Goal: Use online tool/utility: Utilize a website feature to perform a specific function

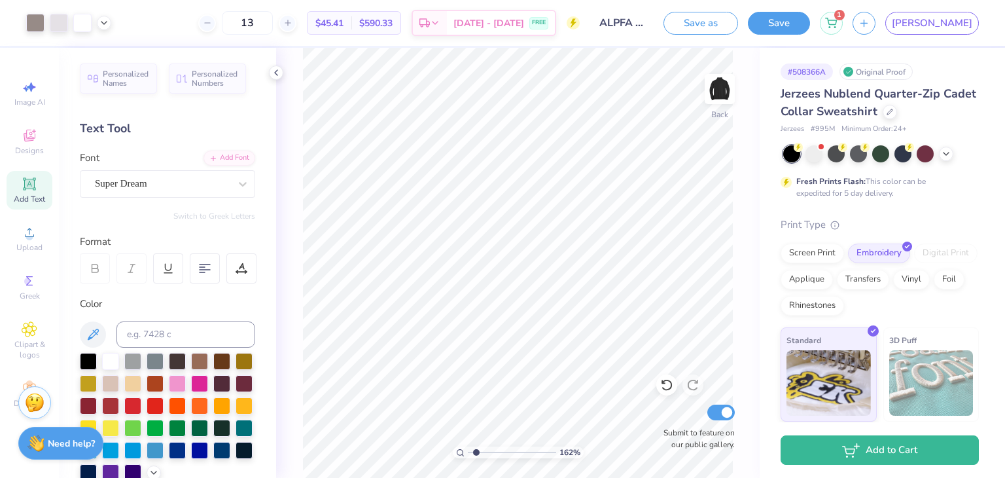
click at [810, 20] on button "Save" at bounding box center [779, 23] width 62 height 23
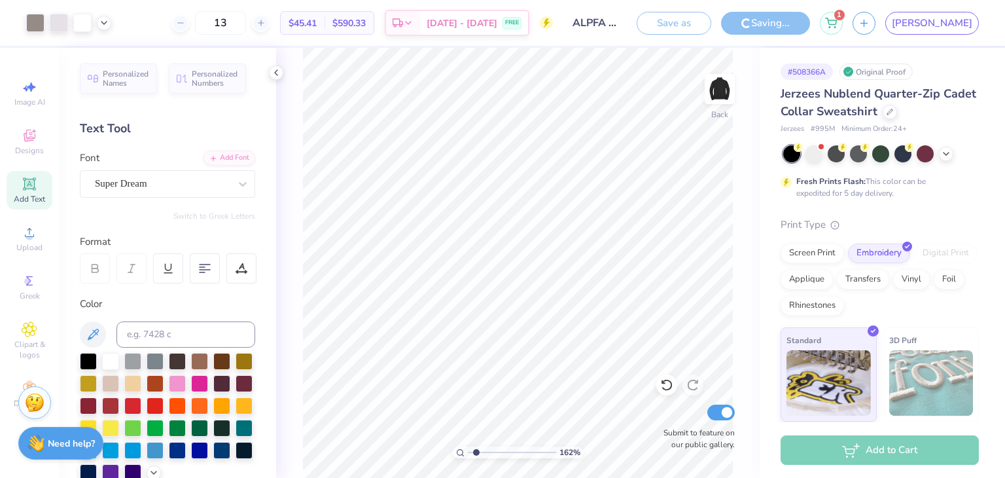
click at [711, 23] on div "Save as" at bounding box center [674, 23] width 75 height 23
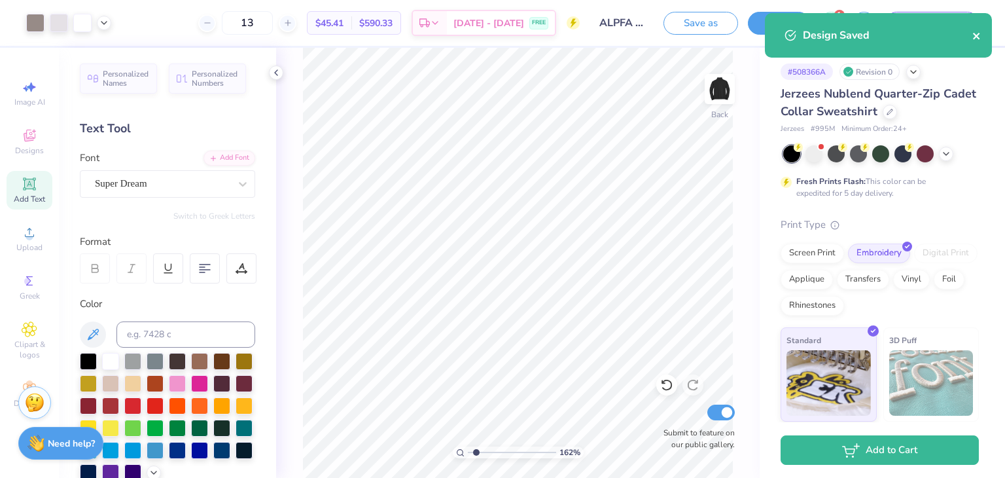
click at [973, 33] on icon "close" at bounding box center [976, 36] width 7 height 7
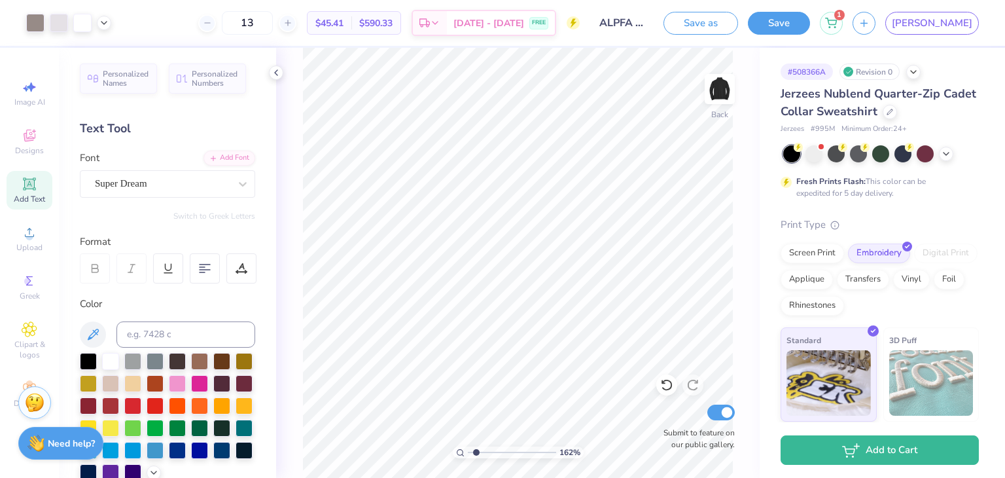
click at [766, 16] on div "Design Saved" at bounding box center [878, 12] width 232 height 5
click at [738, 22] on button "Save as" at bounding box center [700, 23] width 75 height 23
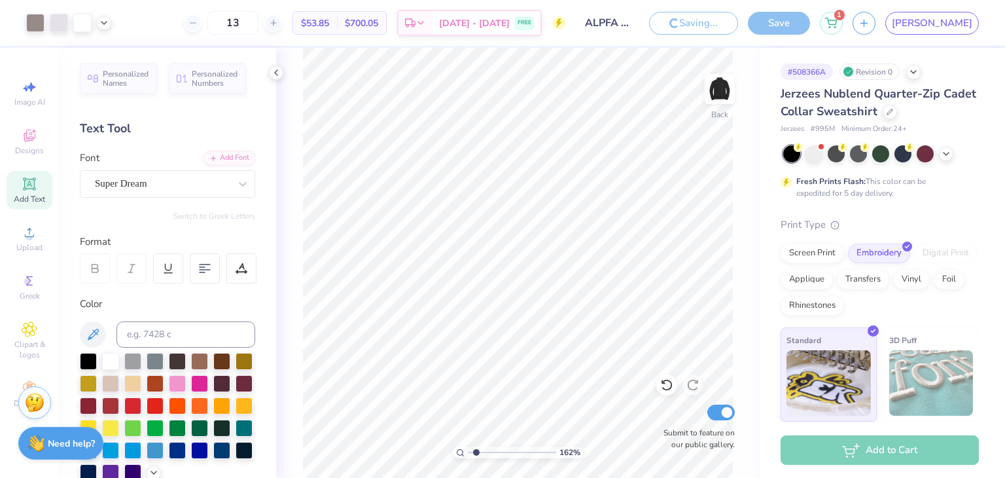
type input "1.61730183476892"
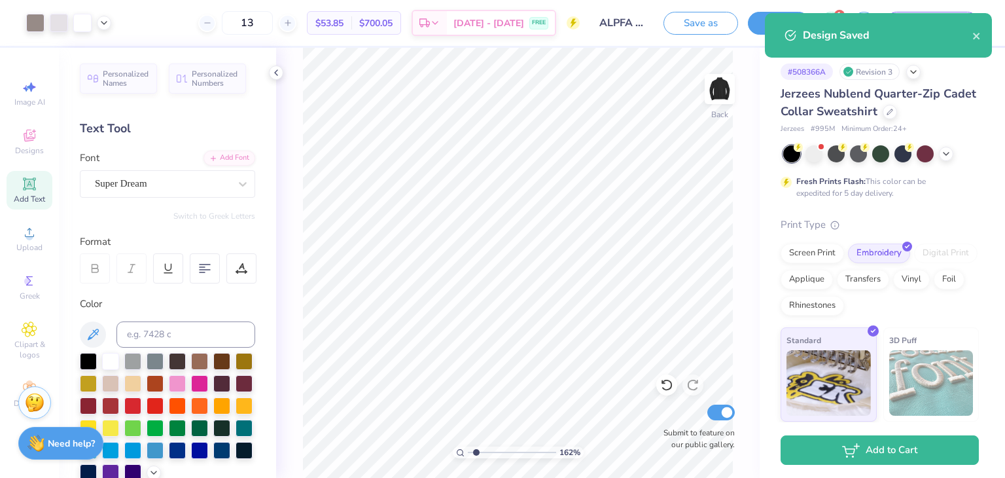
click at [343, 22] on span "$53.85" at bounding box center [329, 23] width 28 height 14
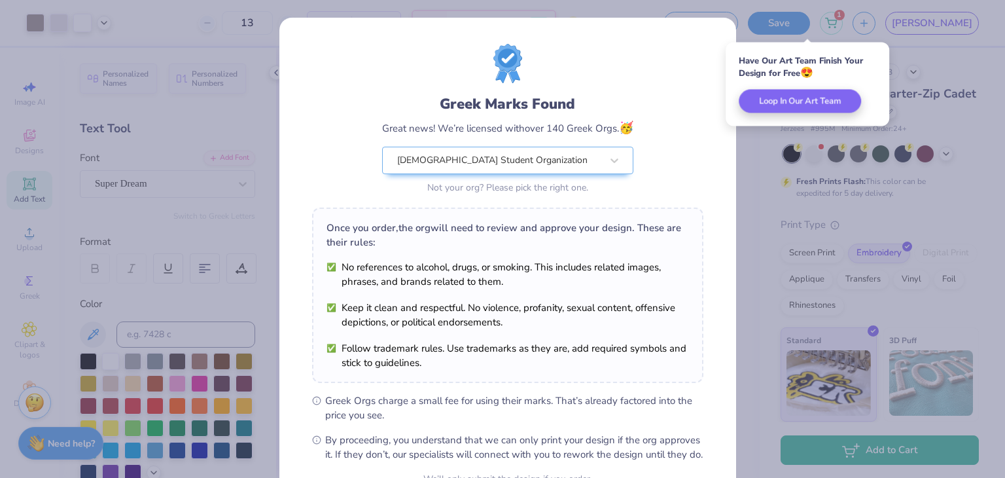
scroll to position [133, 0]
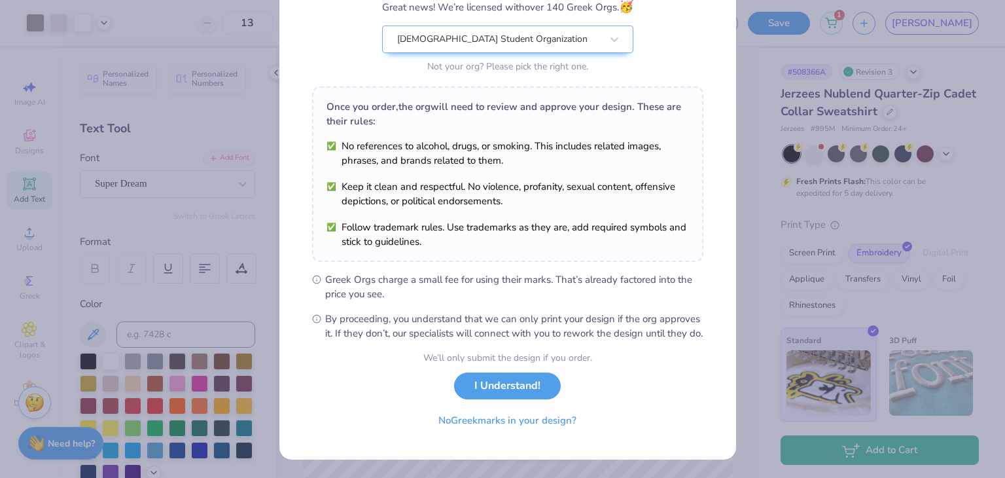
click at [508, 424] on button "No Greek marks in your design?" at bounding box center [507, 420] width 160 height 27
select select "Member apparel for registered Student Organization / Department / School"
select select "University"
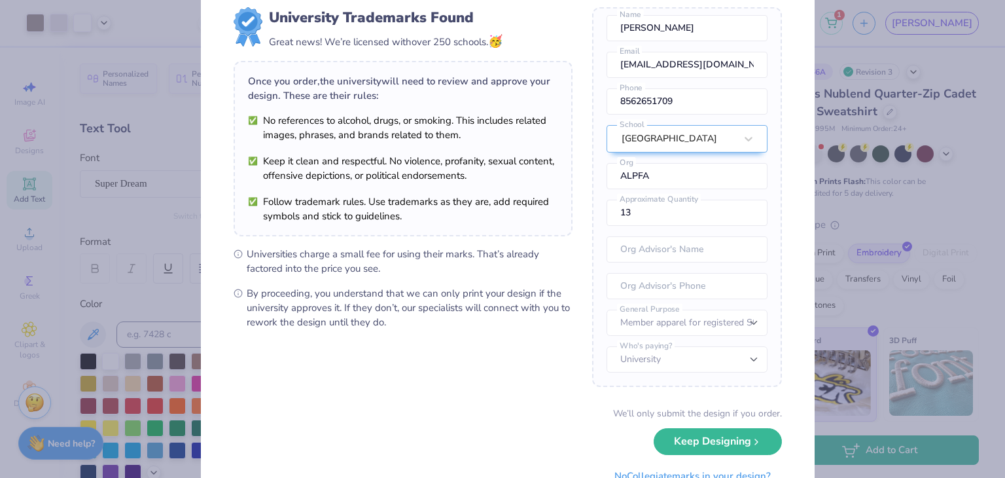
scroll to position [92, 0]
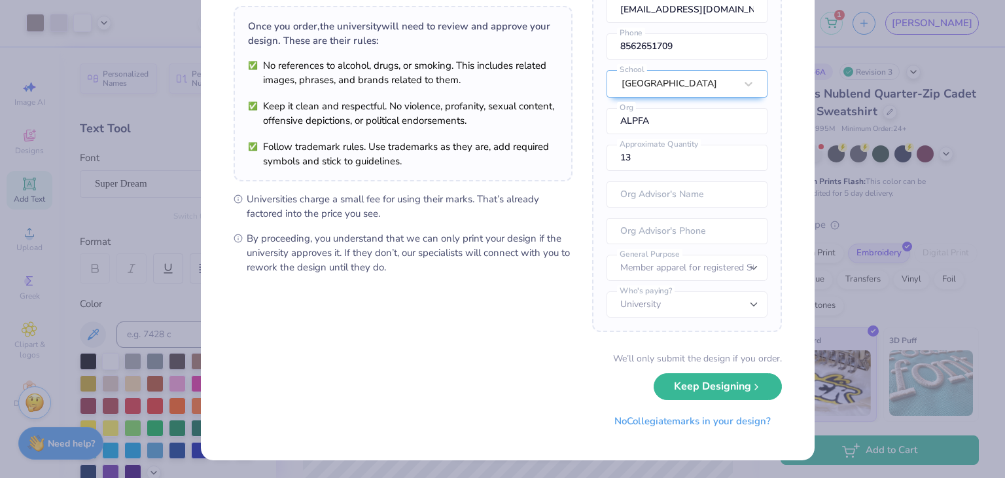
click at [732, 390] on button "Keep Designing" at bounding box center [718, 386] width 128 height 27
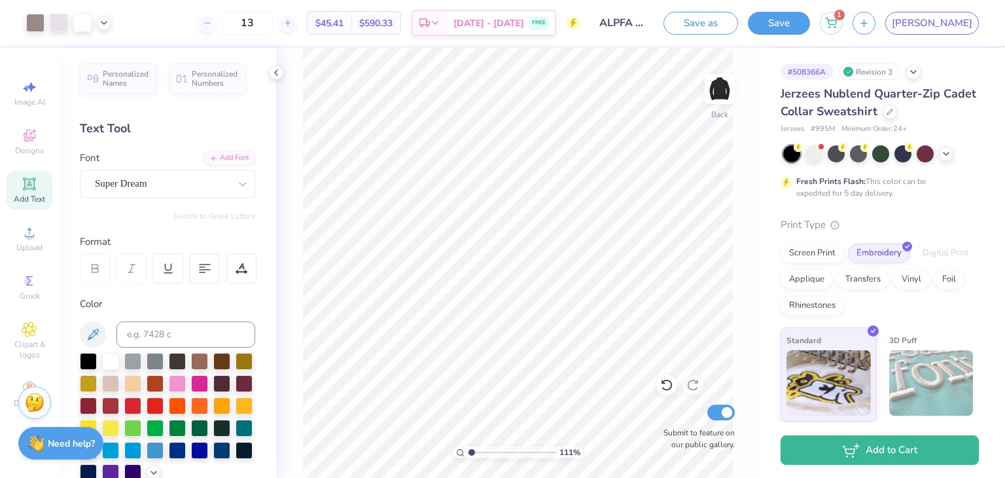
click at [278, 72] on icon at bounding box center [276, 72] width 10 height 10
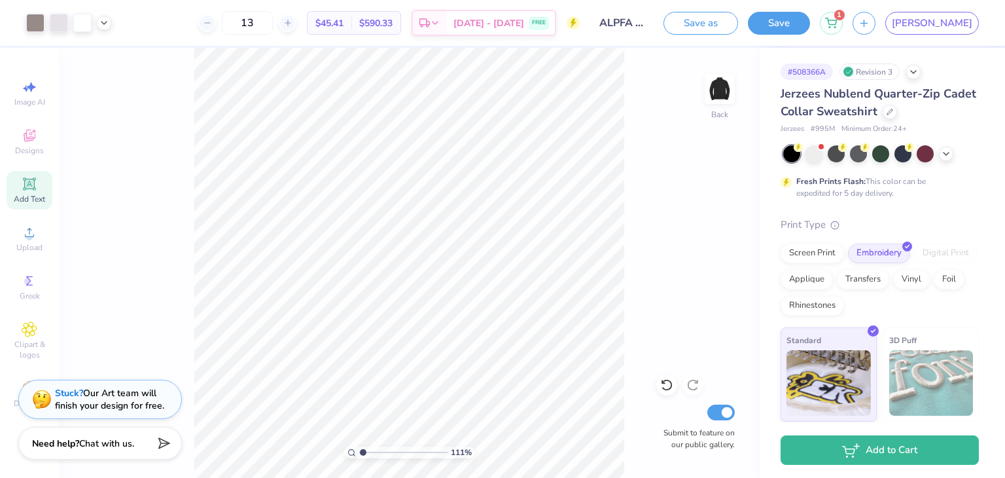
click at [921, 68] on div "# 508366A Revision 3" at bounding box center [879, 71] width 198 height 16
click at [916, 71] on icon at bounding box center [913, 72] width 10 height 10
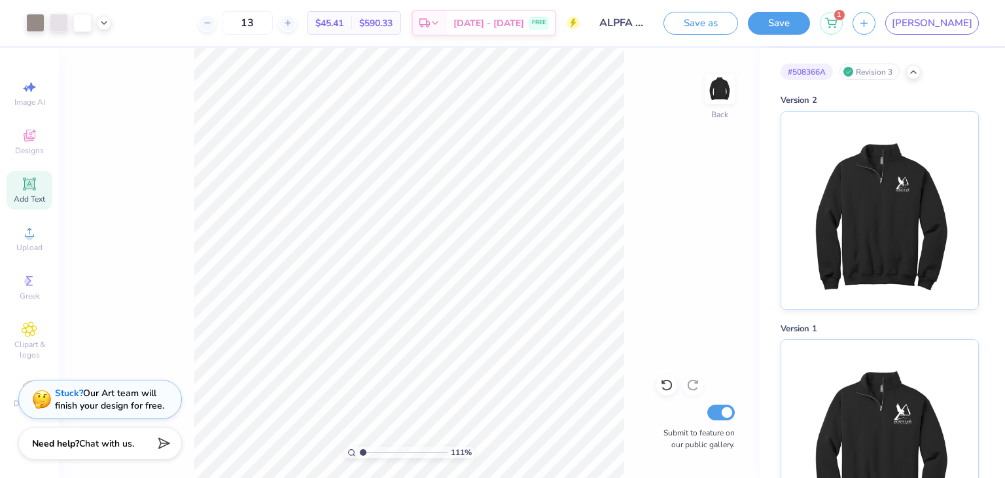
scroll to position [266, 0]
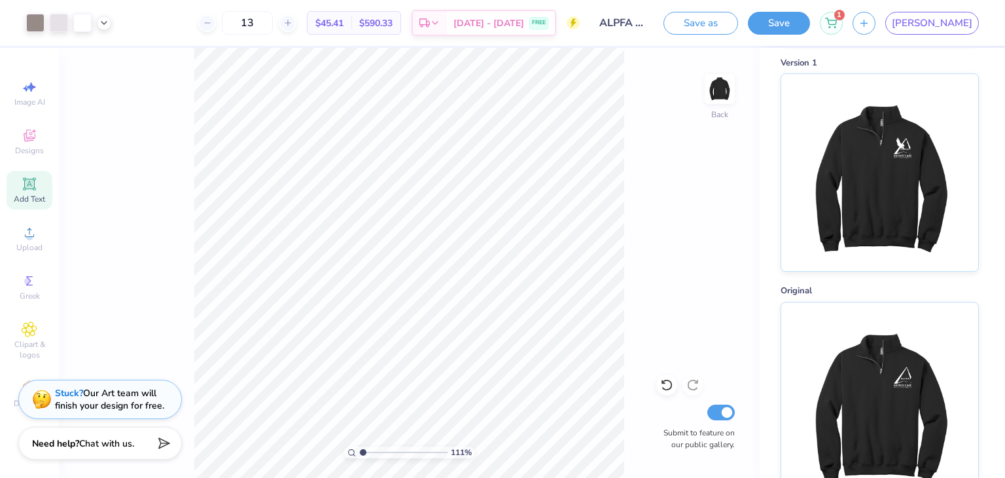
click at [912, 370] on img at bounding box center [879, 400] width 162 height 197
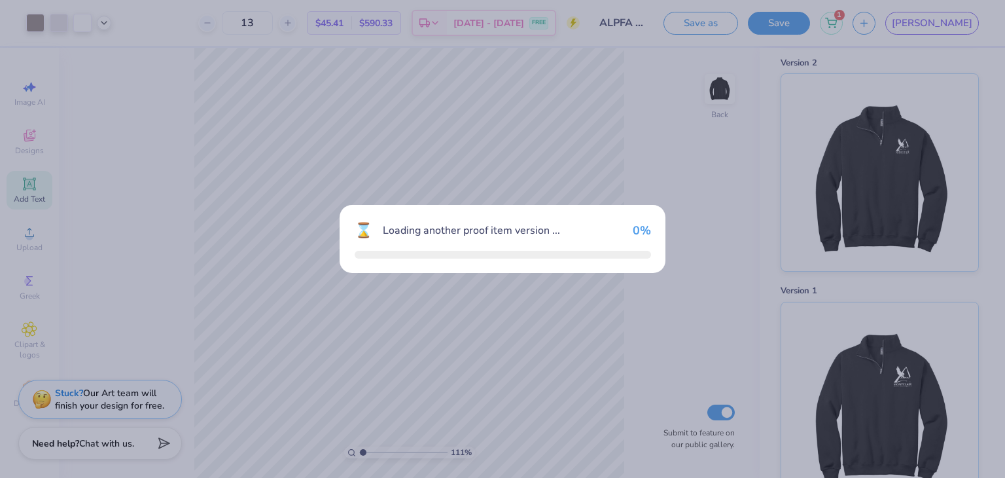
scroll to position [266, 0]
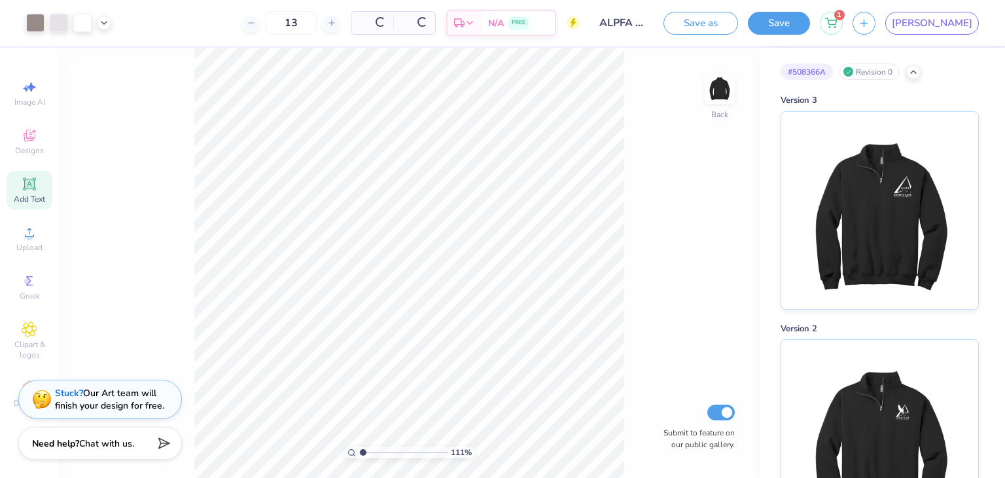
click at [869, 202] on img at bounding box center [879, 210] width 162 height 197
click at [839, 204] on img at bounding box center [879, 210] width 162 height 197
click at [913, 77] on div at bounding box center [913, 72] width 14 height 14
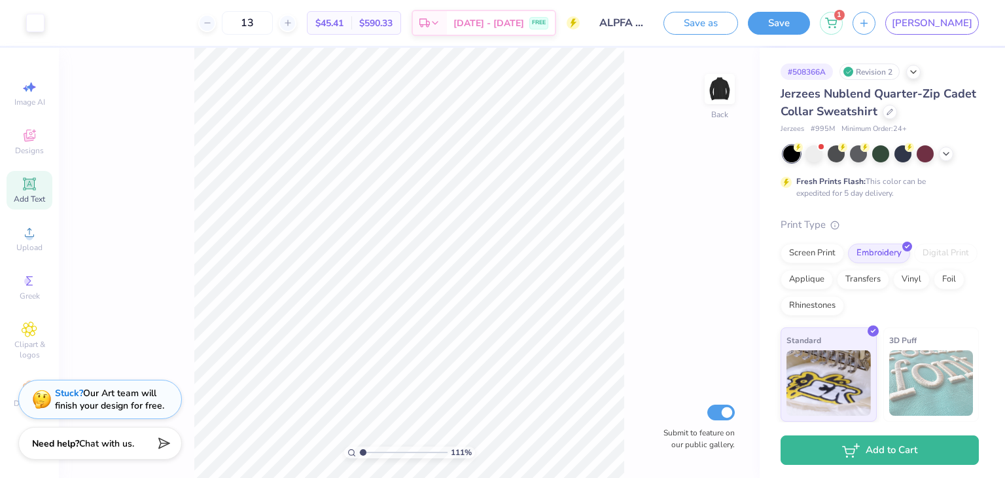
click at [879, 76] on div "Revision 2" at bounding box center [869, 71] width 60 height 16
click at [912, 72] on icon at bounding box center [913, 72] width 10 height 10
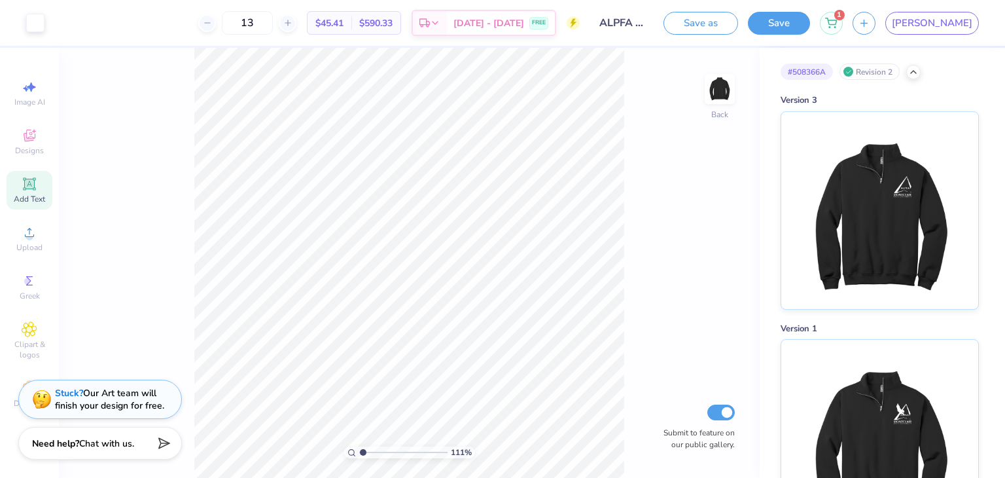
click at [879, 184] on img at bounding box center [879, 210] width 162 height 197
click at [913, 75] on icon at bounding box center [913, 72] width 10 height 10
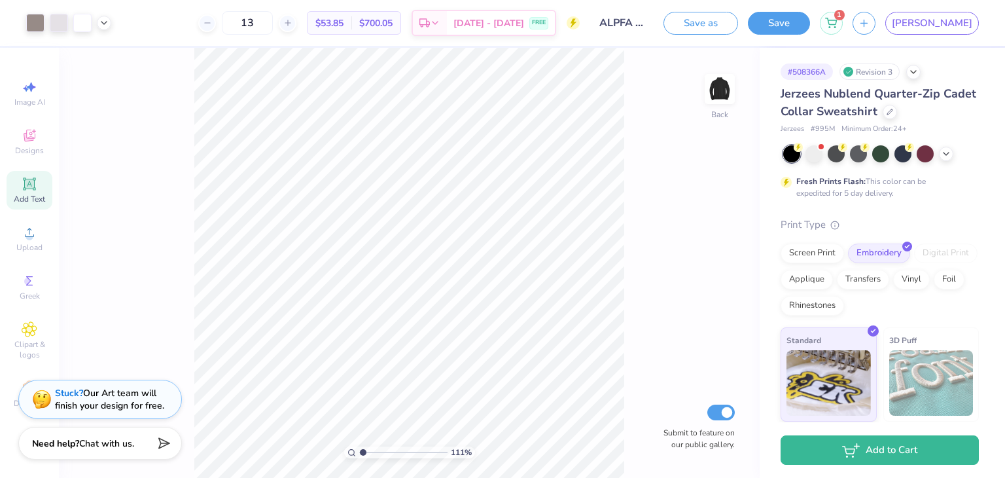
click at [911, 71] on icon at bounding box center [913, 72] width 10 height 10
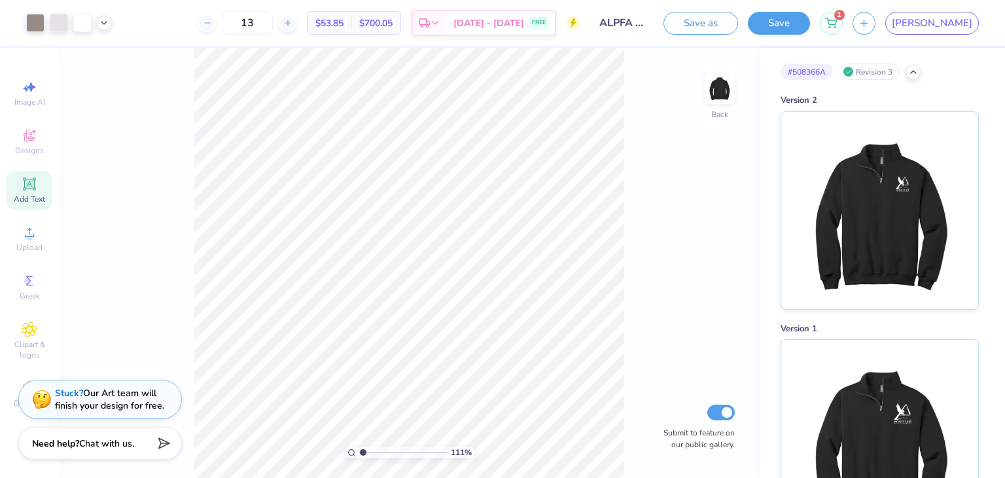
scroll to position [266, 0]
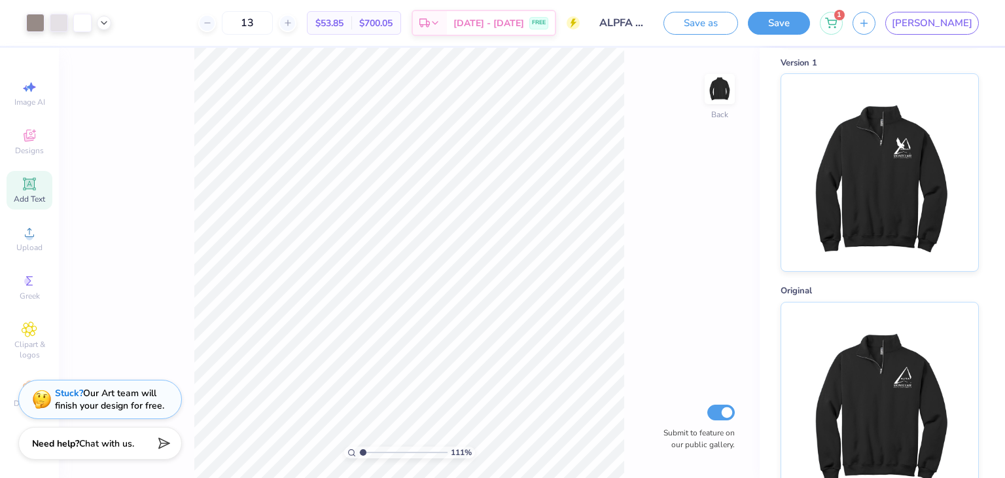
click at [892, 371] on img at bounding box center [879, 400] width 162 height 197
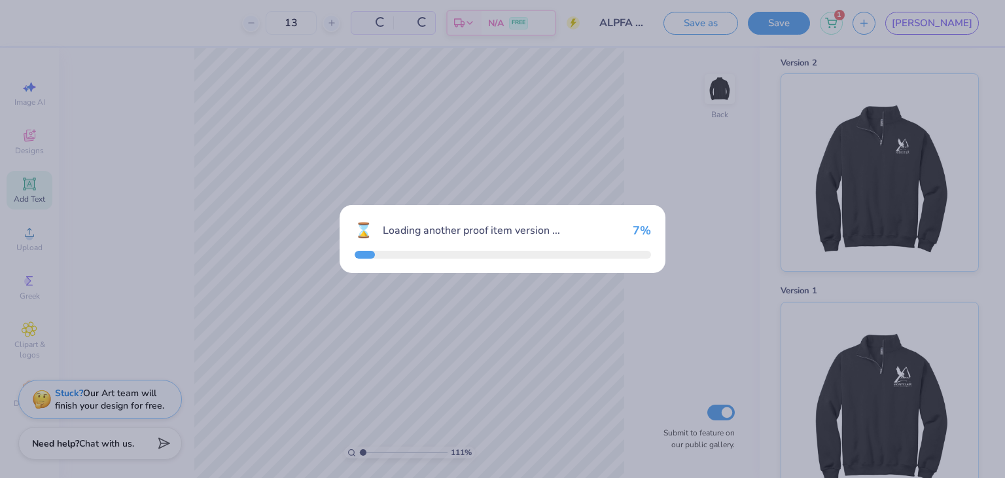
scroll to position [266, 0]
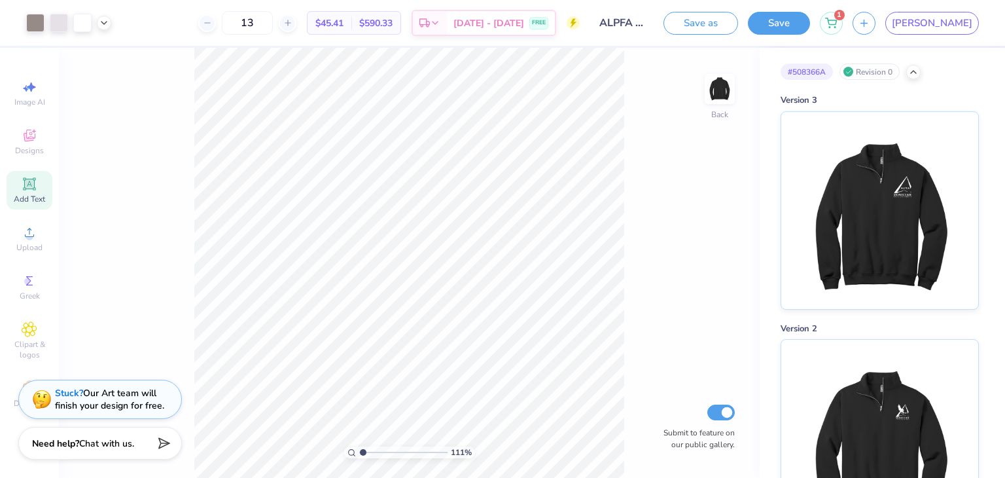
click at [854, 217] on img at bounding box center [879, 210] width 162 height 197
click at [909, 72] on icon at bounding box center [913, 72] width 10 height 10
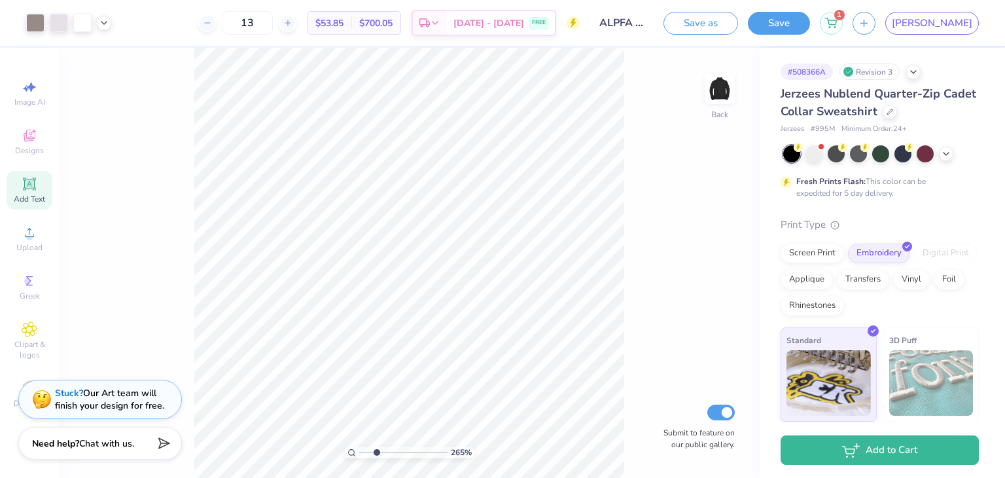
click at [810, 26] on button "Save" at bounding box center [779, 23] width 62 height 23
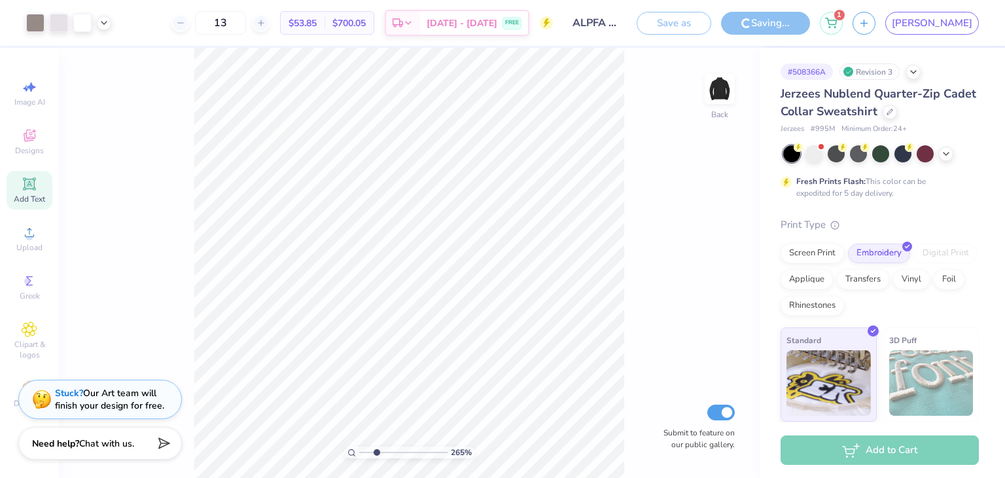
type input "2.65371467015666"
